Goal: Task Accomplishment & Management: Use online tool/utility

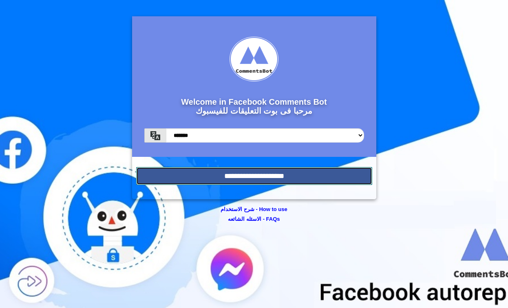
click at [259, 172] on input "**********" at bounding box center [254, 176] width 236 height 18
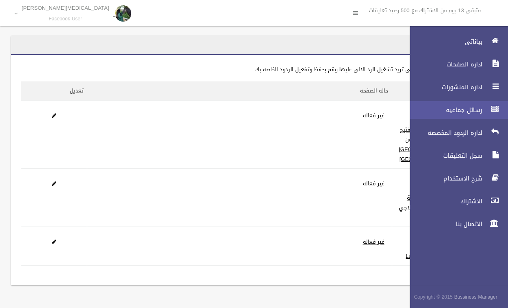
click at [476, 111] on span "رسائل جماعيه" at bounding box center [444, 110] width 82 height 8
